Goal: Task Accomplishment & Management: Manage account settings

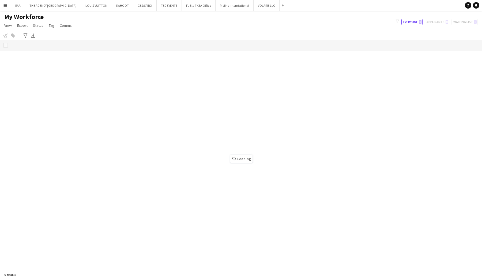
click at [4, 7] on button "Menu" at bounding box center [5, 5] width 11 height 11
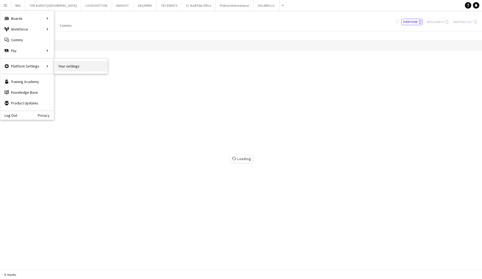
click at [63, 67] on link "Your settings" at bounding box center [81, 66] width 54 height 11
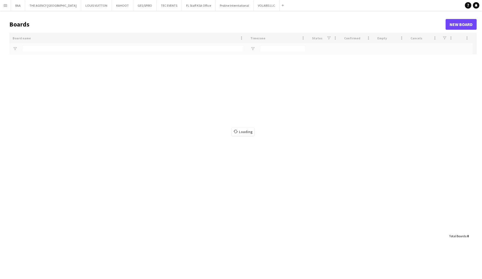
type input "**"
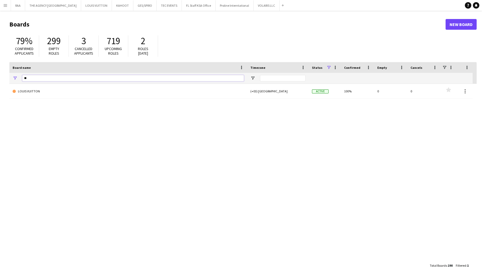
drag, startPoint x: 26, startPoint y: 78, endPoint x: 23, endPoint y: 78, distance: 3.2
click at [23, 78] on input "**" at bounding box center [133, 78] width 222 height 6
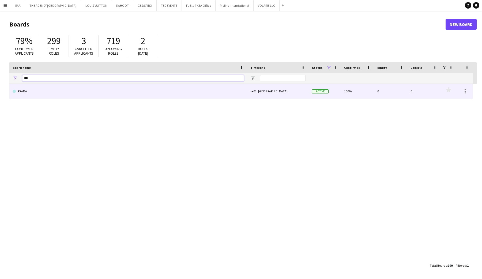
type input "***"
click at [31, 94] on link "PRADA" at bounding box center [128, 91] width 231 height 15
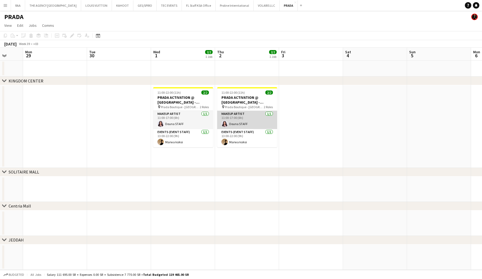
scroll to position [0, 235]
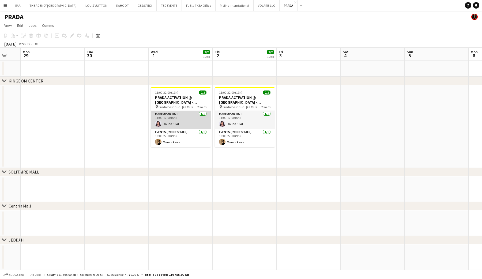
click at [182, 126] on app-card-role "Makeup Artist 1/1 11:00-17:00 (6h) Douna STAFF" at bounding box center [181, 120] width 60 height 18
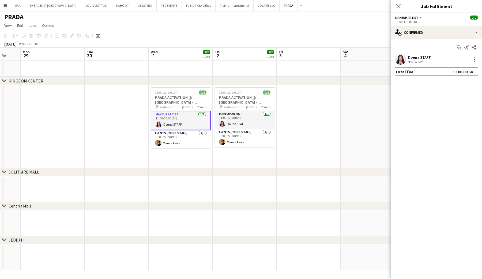
click at [402, 60] on app-user-avatar at bounding box center [400, 59] width 11 height 11
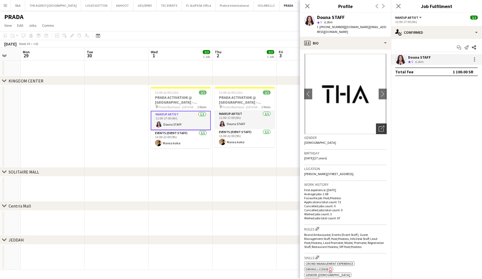
click at [379, 126] on icon "Open photos pop-in" at bounding box center [381, 129] width 6 height 6
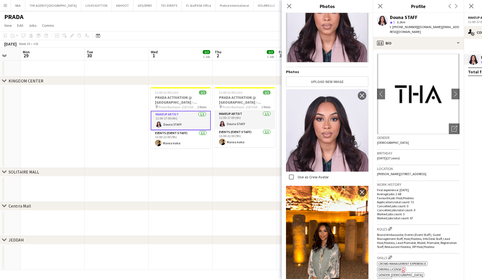
scroll to position [0, 0]
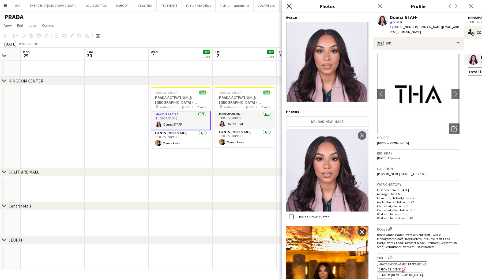
click at [289, 5] on icon "Close pop-in" at bounding box center [288, 5] width 5 height 5
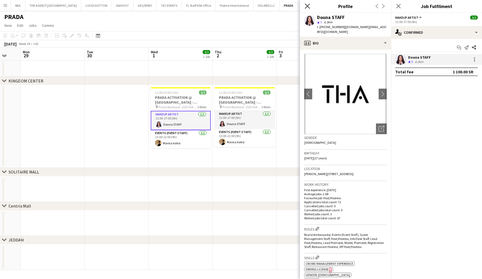
click at [309, 6] on icon "Close pop-in" at bounding box center [307, 5] width 5 height 5
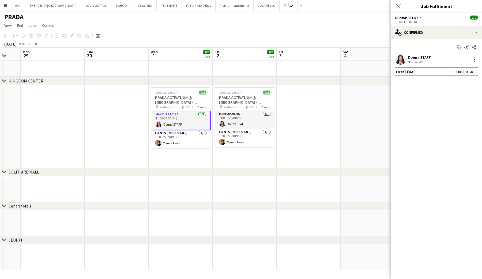
click at [402, 59] on app-user-avatar at bounding box center [400, 59] width 11 height 11
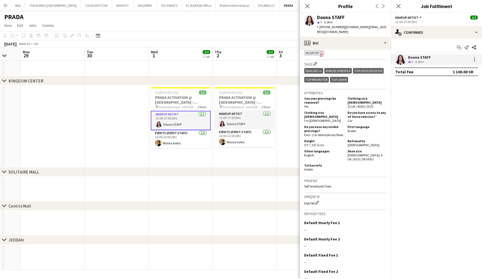
scroll to position [239, 0]
click at [160, 145] on app-user-avatar at bounding box center [158, 143] width 6 height 6
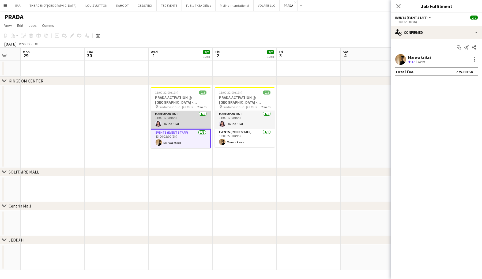
click at [183, 123] on app-card-role "Makeup Artist 1/1 11:00-17:00 (6h) Douna STAFF" at bounding box center [181, 120] width 60 height 18
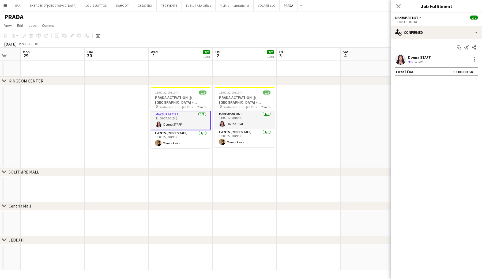
click at [398, 63] on app-user-avatar at bounding box center [400, 59] width 11 height 11
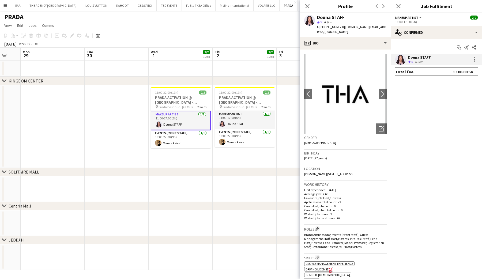
click at [306, 10] on div "Close pop-in" at bounding box center [307, 6] width 15 height 12
click at [306, 9] on app-icon "Close pop-in" at bounding box center [307, 6] width 8 height 8
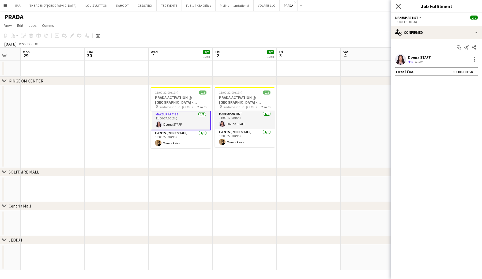
click at [397, 7] on icon at bounding box center [398, 5] width 5 height 5
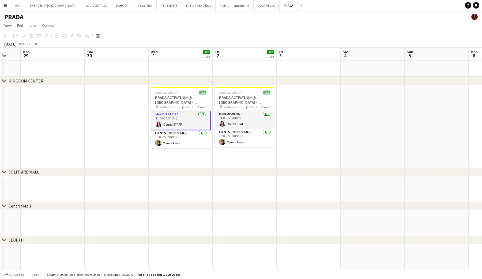
click at [172, 104] on h3 "PRADA ACTIVATION @ KINGDOM CENTRE - RIYADH" at bounding box center [181, 100] width 60 height 10
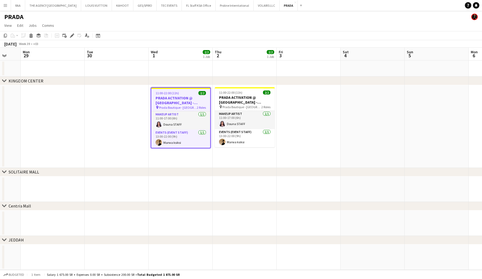
scroll to position [0, 236]
click at [72, 37] on icon "Edit" at bounding box center [72, 35] width 4 height 4
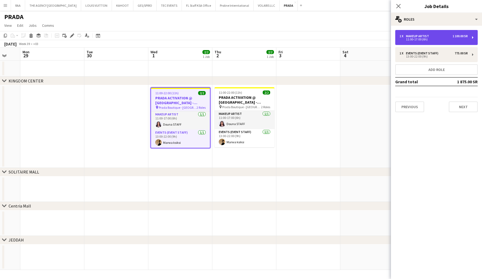
click at [429, 40] on div "11:00-17:00 (6h)" at bounding box center [433, 39] width 68 height 3
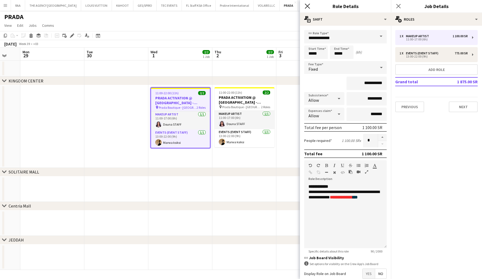
click at [306, 5] on icon "Close pop-in" at bounding box center [307, 5] width 5 height 5
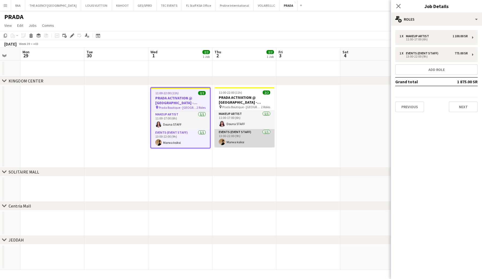
click at [239, 136] on app-card-role "Events (Event Staff) 1/1 13:00-22:00 (9h) Marwa ksiksi" at bounding box center [244, 138] width 60 height 18
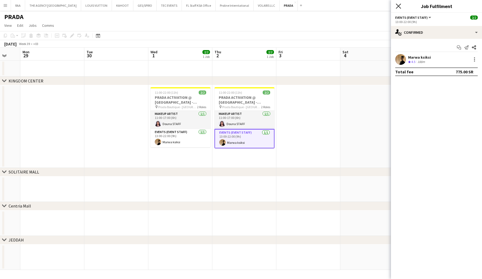
click at [397, 7] on icon at bounding box center [398, 5] width 5 height 5
